Goal: Information Seeking & Learning: Learn about a topic

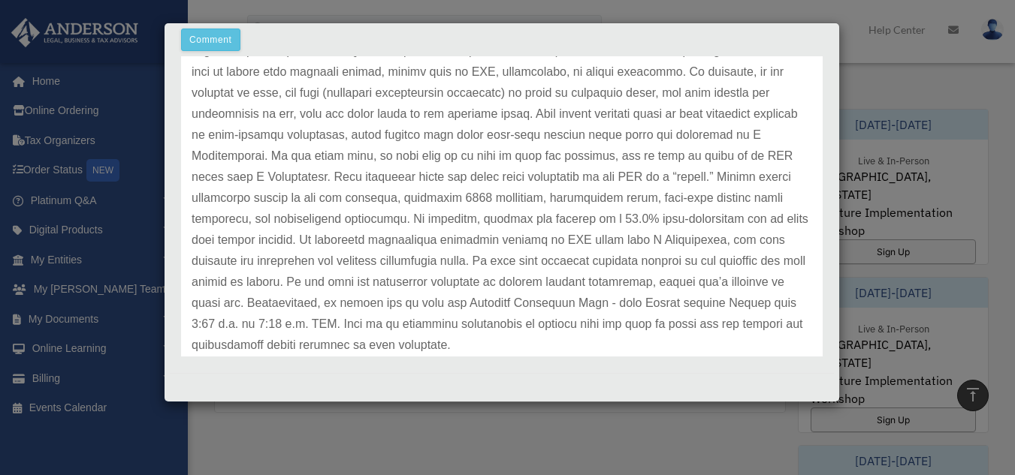
scroll to position [273, 0]
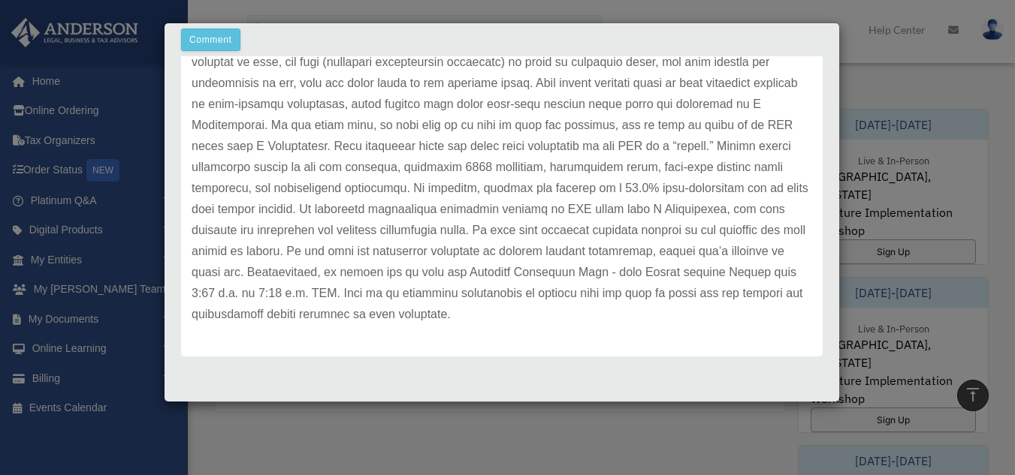
click at [924, 121] on div "Case Detail × Platinum LLC Question Case Number 01112308 Created Date [DATE] St…" at bounding box center [507, 237] width 1015 height 475
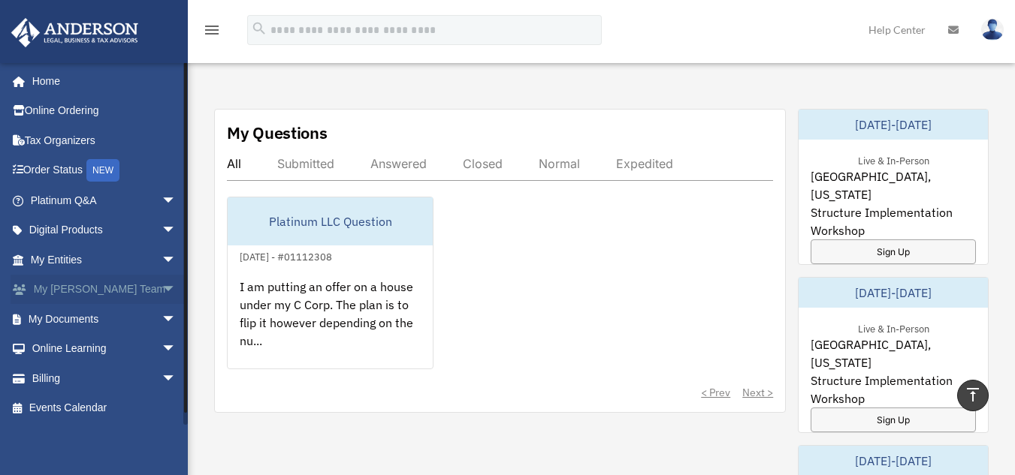
click at [114, 291] on link "My [PERSON_NAME] Team arrow_drop_down" at bounding box center [105, 290] width 189 height 30
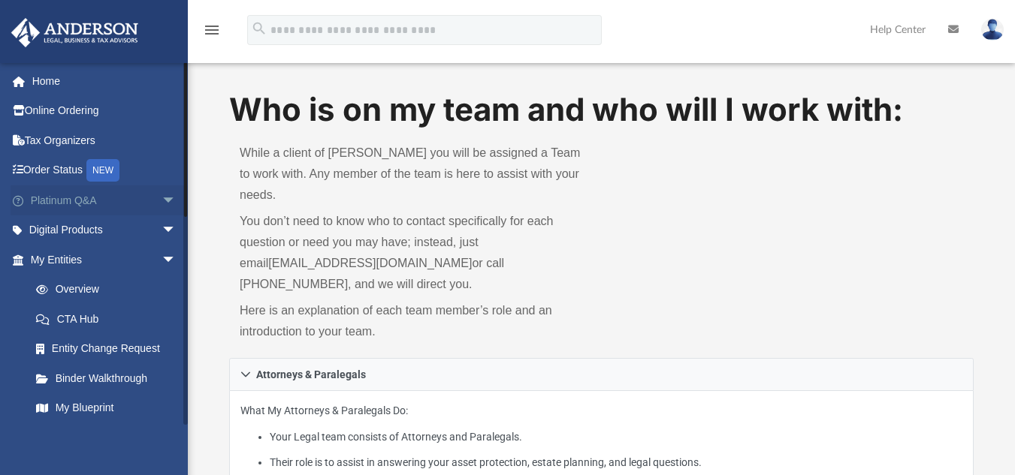
click at [161, 202] on span "arrow_drop_down" at bounding box center [176, 201] width 30 height 31
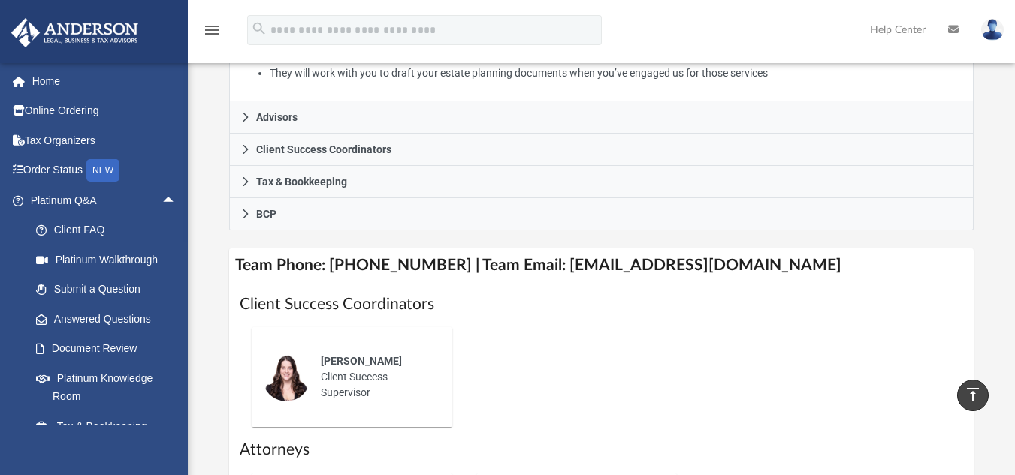
scroll to position [443, 0]
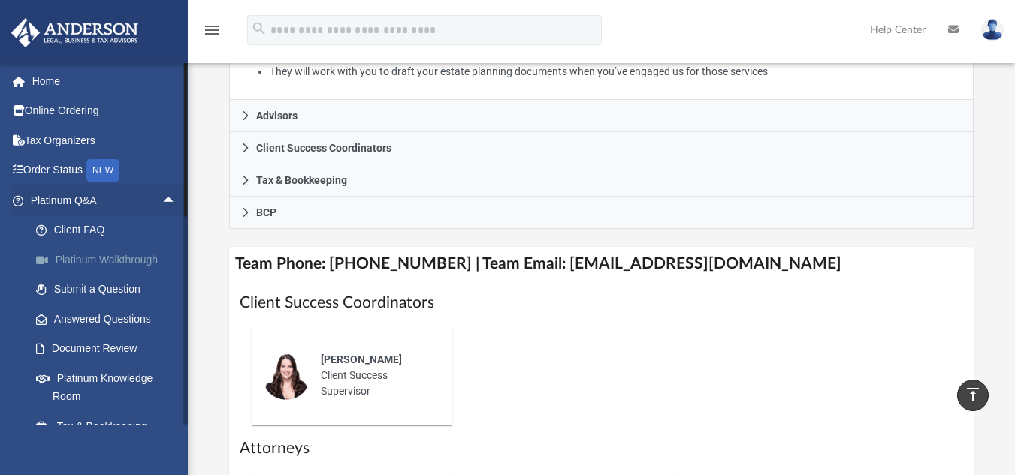
click at [97, 255] on link "Platinum Walkthrough" at bounding box center [110, 260] width 178 height 30
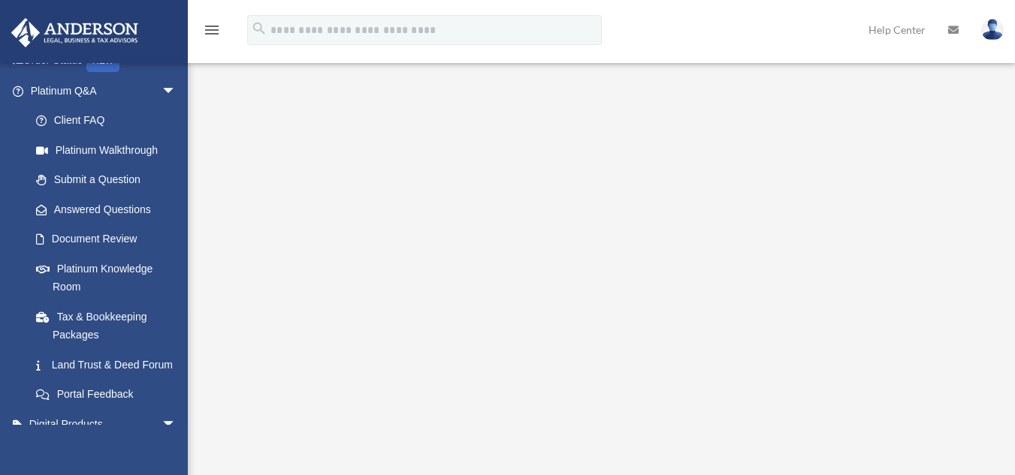
scroll to position [116, 0]
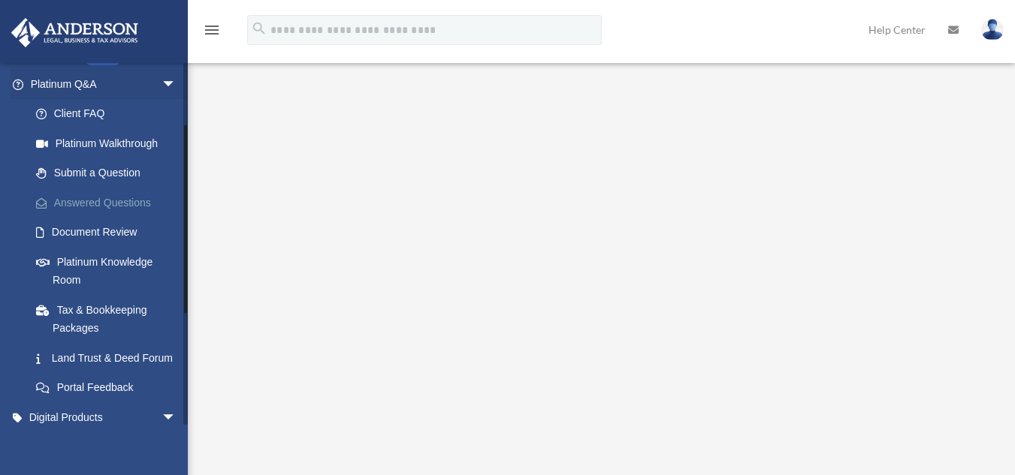
click at [112, 201] on link "Answered Questions" at bounding box center [110, 203] width 178 height 30
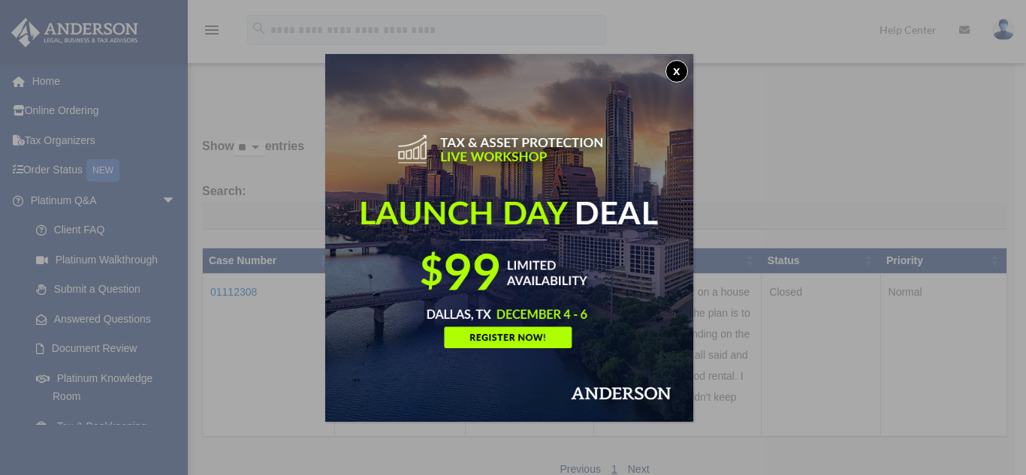
click at [682, 80] on button "x" at bounding box center [677, 71] width 23 height 23
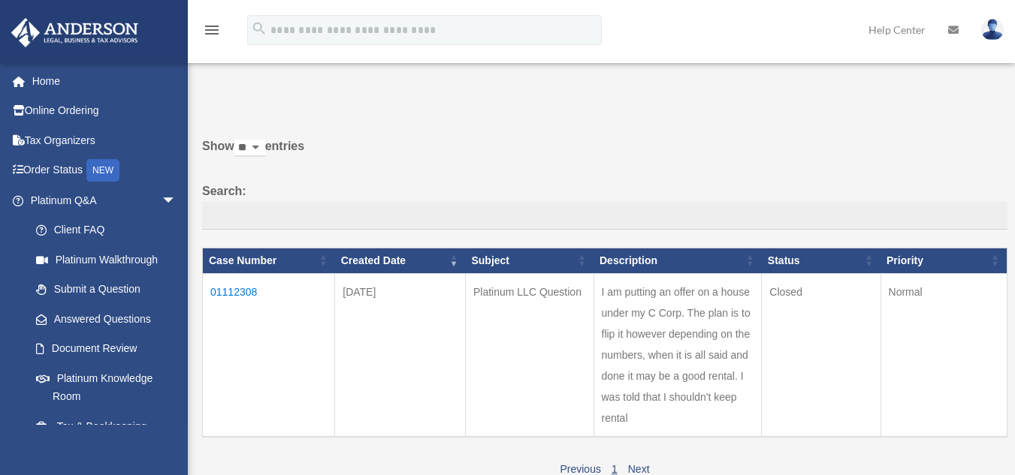
click at [688, 368] on td "I am putting an offer on a house under my C Corp. The plan is to flip it howeve…" at bounding box center [677, 355] width 168 height 164
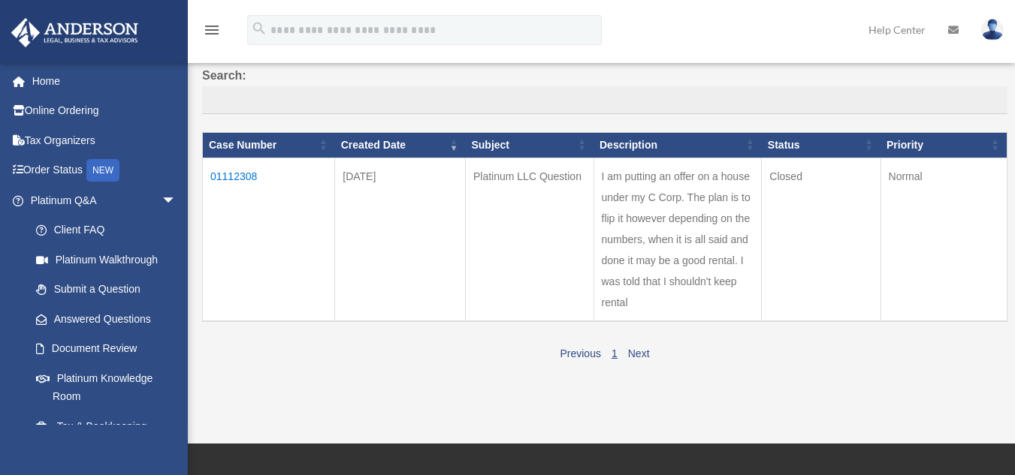
scroll to position [111, 0]
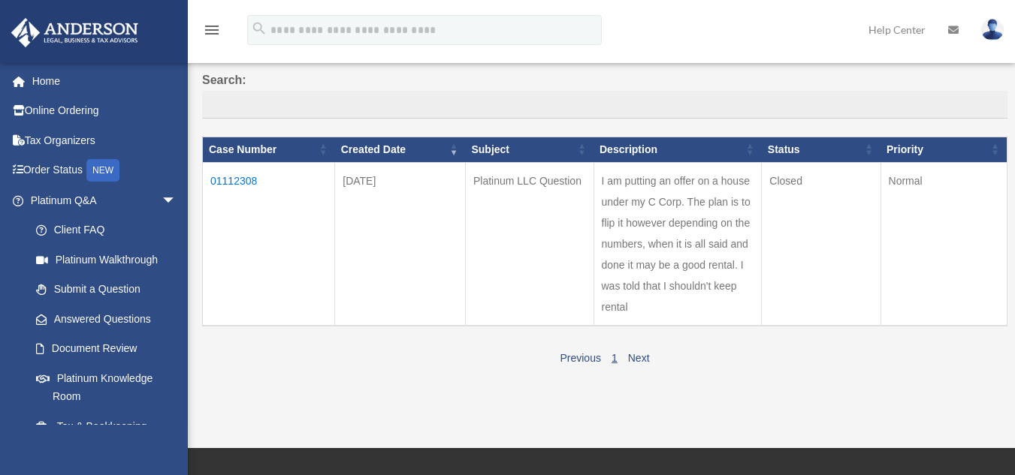
click at [234, 180] on td "01112308" at bounding box center [269, 244] width 132 height 164
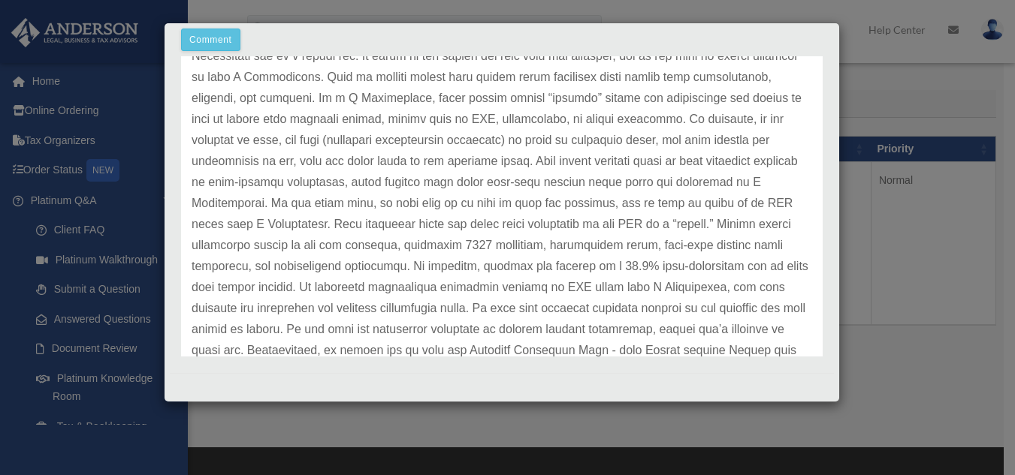
scroll to position [273, 0]
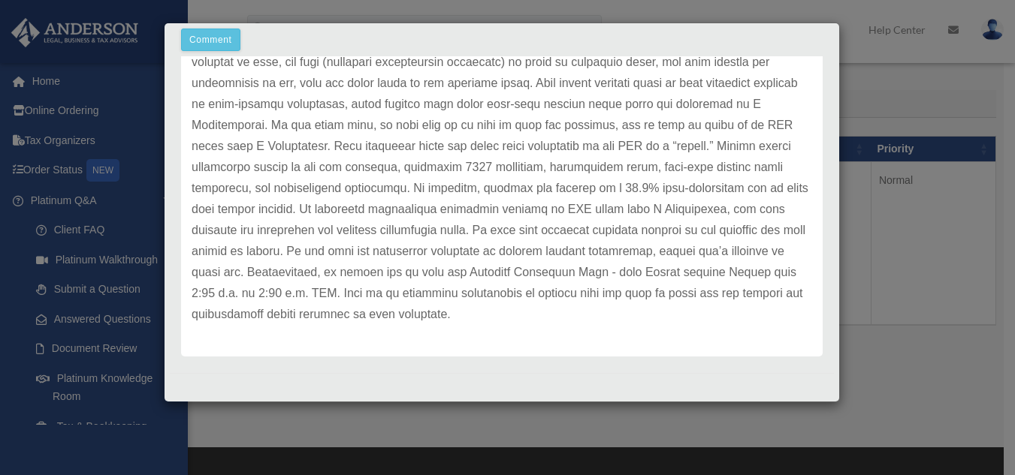
click at [324, 431] on div "Case Detail × Platinum LLC Question Case Number 01112308 Created Date [DATE] St…" at bounding box center [507, 237] width 1015 height 475
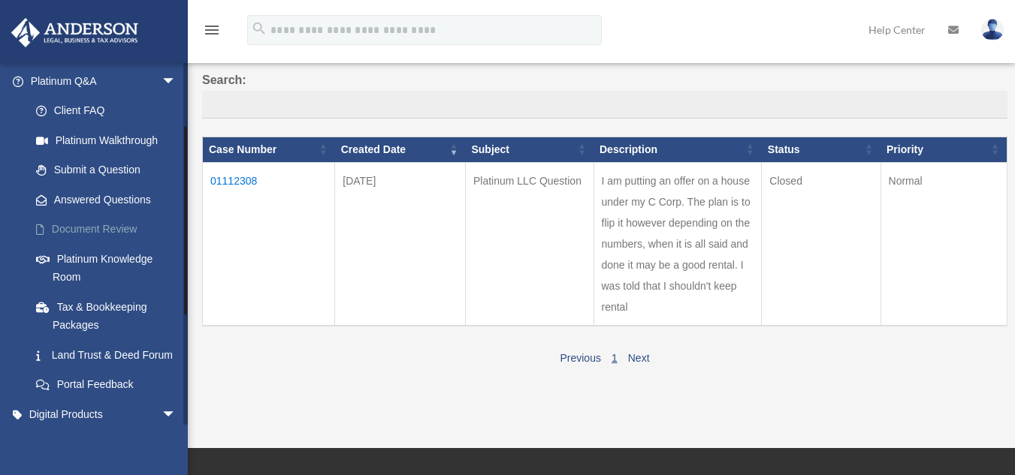
scroll to position [120, 0]
click at [112, 263] on link "Platinum Knowledge Room" at bounding box center [110, 267] width 178 height 48
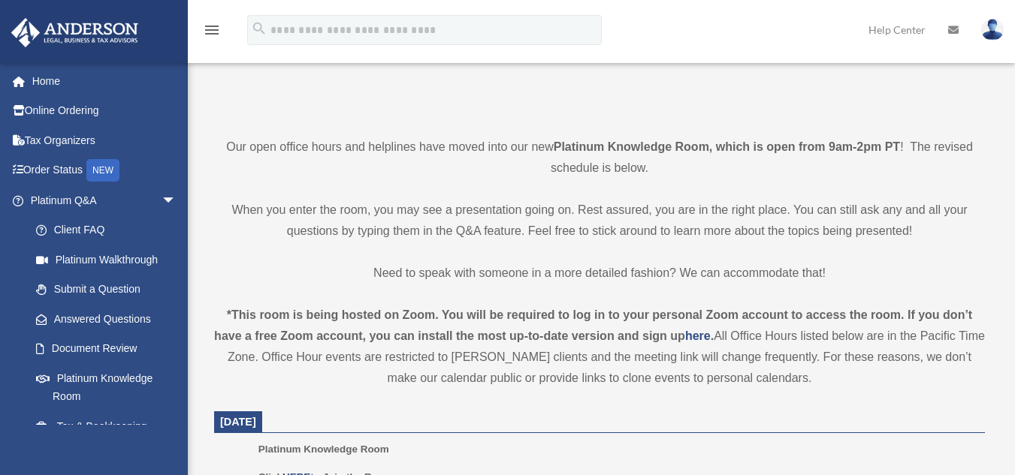
scroll to position [282, 0]
